Goal: Information Seeking & Learning: Learn about a topic

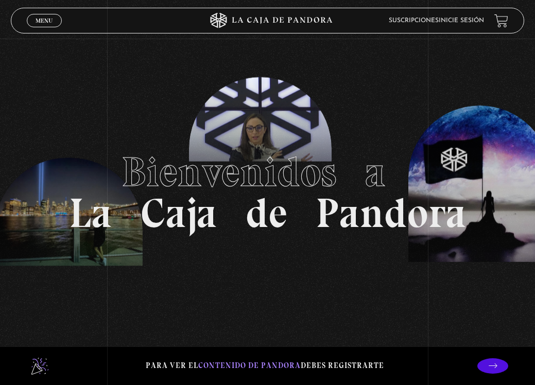
click at [42, 20] on span "Menu" at bounding box center [44, 21] width 17 height 6
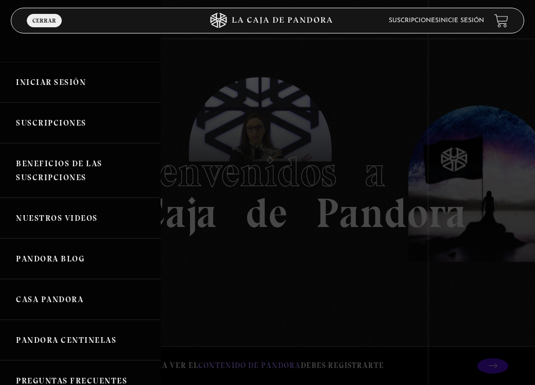
click at [50, 84] on link "Iniciar Sesión" at bounding box center [80, 82] width 161 height 41
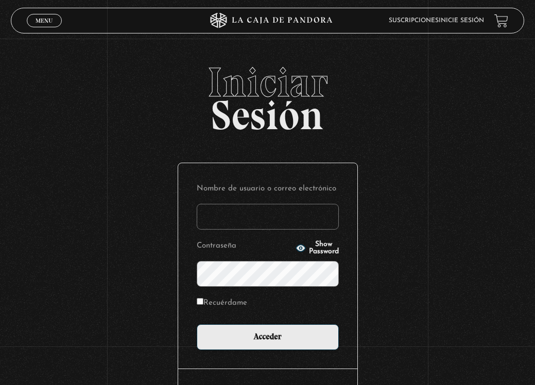
type input "arelyscastillo14@gmail.com"
click at [267, 337] on input "Acceder" at bounding box center [268, 337] width 142 height 26
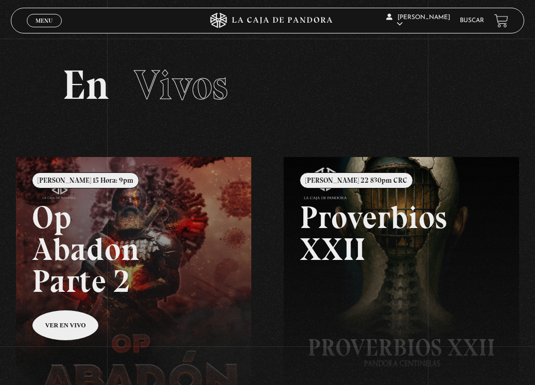
click at [43, 19] on span "Menu" at bounding box center [44, 21] width 17 height 6
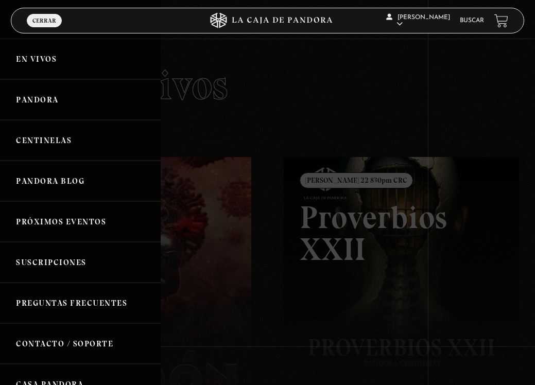
click at [31, 101] on link "Pandora" at bounding box center [80, 99] width 161 height 41
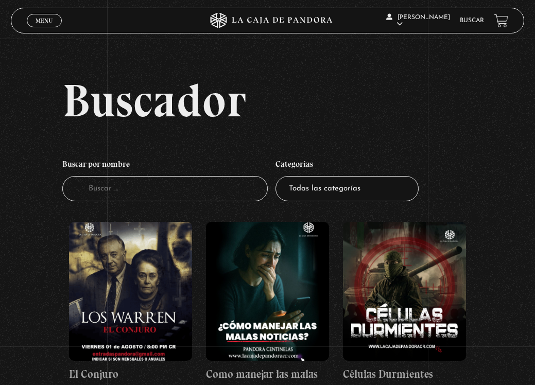
click at [220, 194] on input "Buscador" at bounding box center [165, 188] width 206 height 25
type input "muro d"
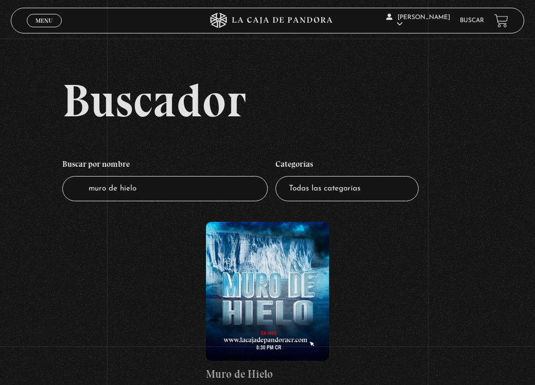
click at [232, 270] on figure at bounding box center [267, 291] width 123 height 139
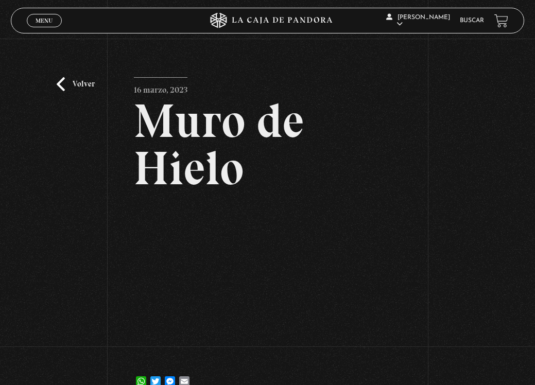
click at [56, 83] on div "Volver 16 marzo, 2023 Muro de Hielo WhatsApp Twitter Messenger Email" at bounding box center [267, 222] width 535 height 367
click at [66, 82] on link "Volver" at bounding box center [76, 84] width 38 height 14
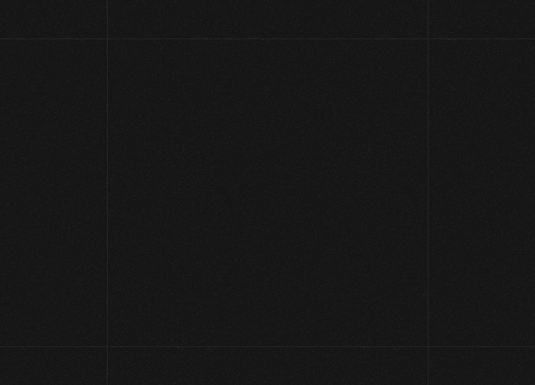
click at [61, 83] on div "Buscador Buscar por nombre Buscador muro de hielo Categorías Todas las categorí…" at bounding box center [267, 240] width 535 height 326
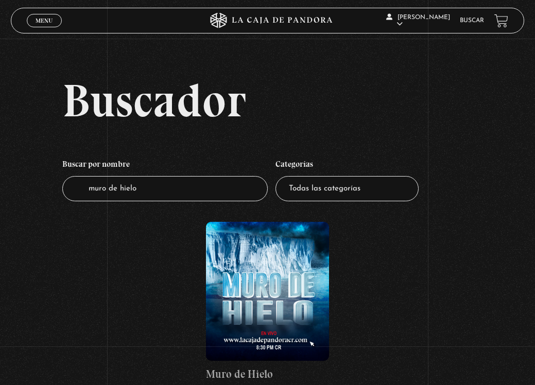
click at [275, 304] on figure at bounding box center [267, 291] width 123 height 139
